Goal: Task Accomplishment & Management: Manage account settings

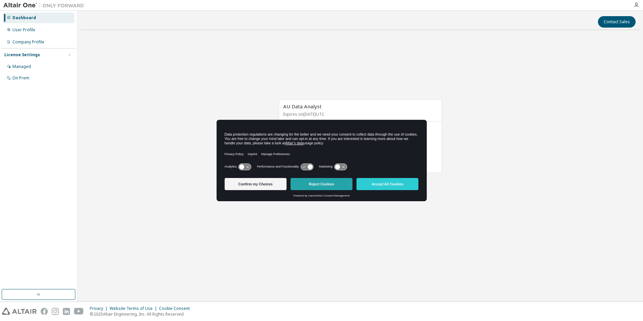
click at [324, 182] on button "Reject Cookies" at bounding box center [321, 184] width 62 height 12
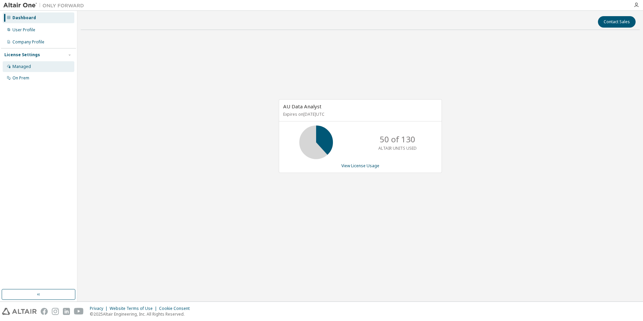
click at [22, 68] on div "Managed" at bounding box center [21, 66] width 18 height 5
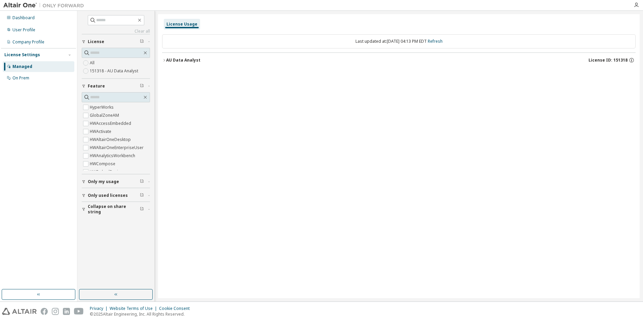
click at [114, 71] on label "151318 - AU Data Analyst" at bounding box center [115, 71] width 50 height 8
click at [177, 60] on div "AU Data Analyst" at bounding box center [183, 59] width 34 height 5
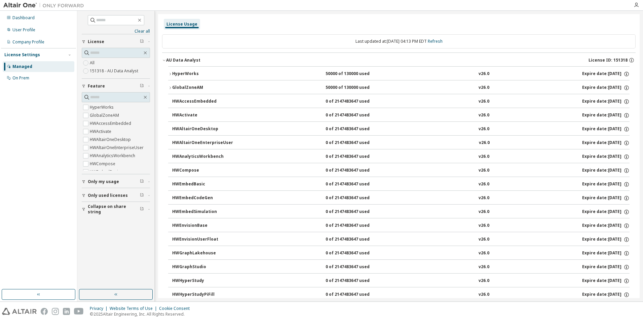
click at [109, 181] on span "Only my usage" at bounding box center [103, 181] width 31 height 5
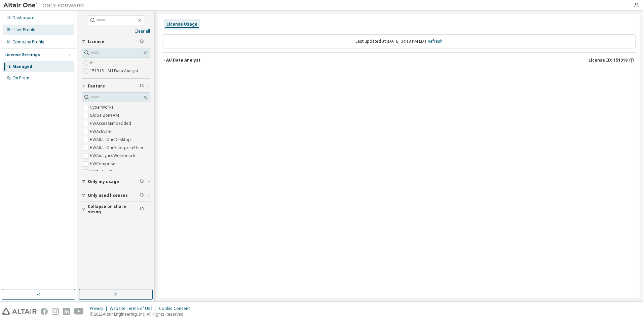
click at [31, 31] on div "User Profile" at bounding box center [23, 29] width 23 height 5
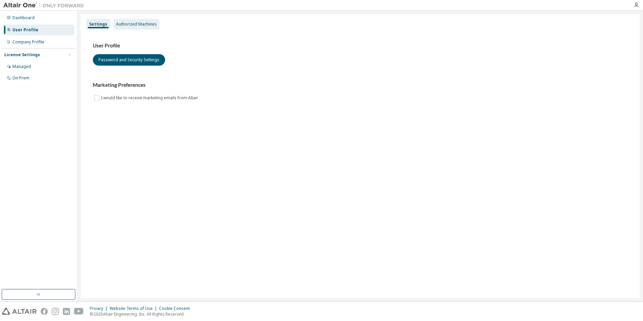
click at [141, 23] on div "Authorized Machines" at bounding box center [136, 24] width 41 height 5
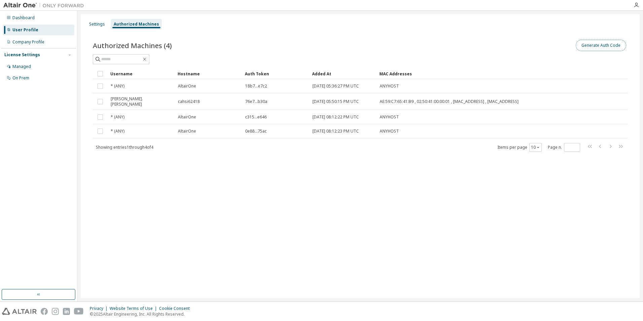
click at [602, 47] on button "Generate Auth Code" at bounding box center [600, 45] width 50 height 11
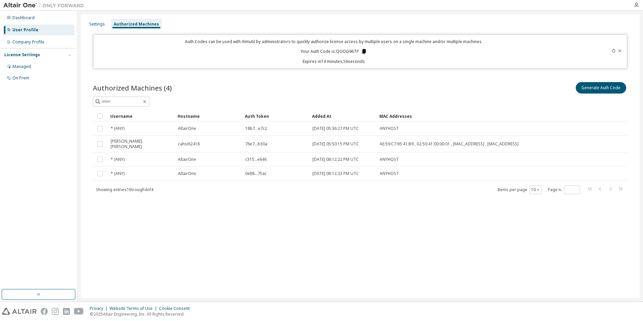
click at [363, 52] on icon at bounding box center [364, 51] width 4 height 5
